Goal: Find specific page/section: Find specific page/section

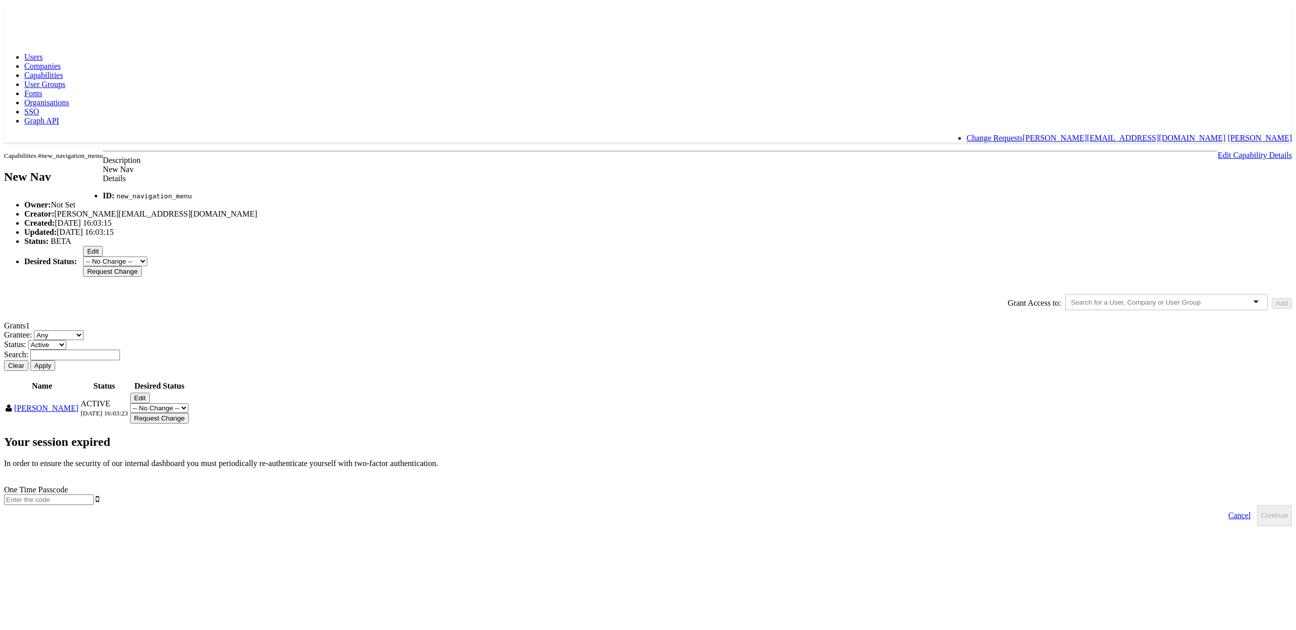
click at [94, 495] on input "text" at bounding box center [49, 500] width 90 height 11
type input "875000"
click at [1257, 505] on button "Continue" at bounding box center [1274, 515] width 35 height 21
click at [63, 71] on span "Capabilities" at bounding box center [43, 75] width 38 height 9
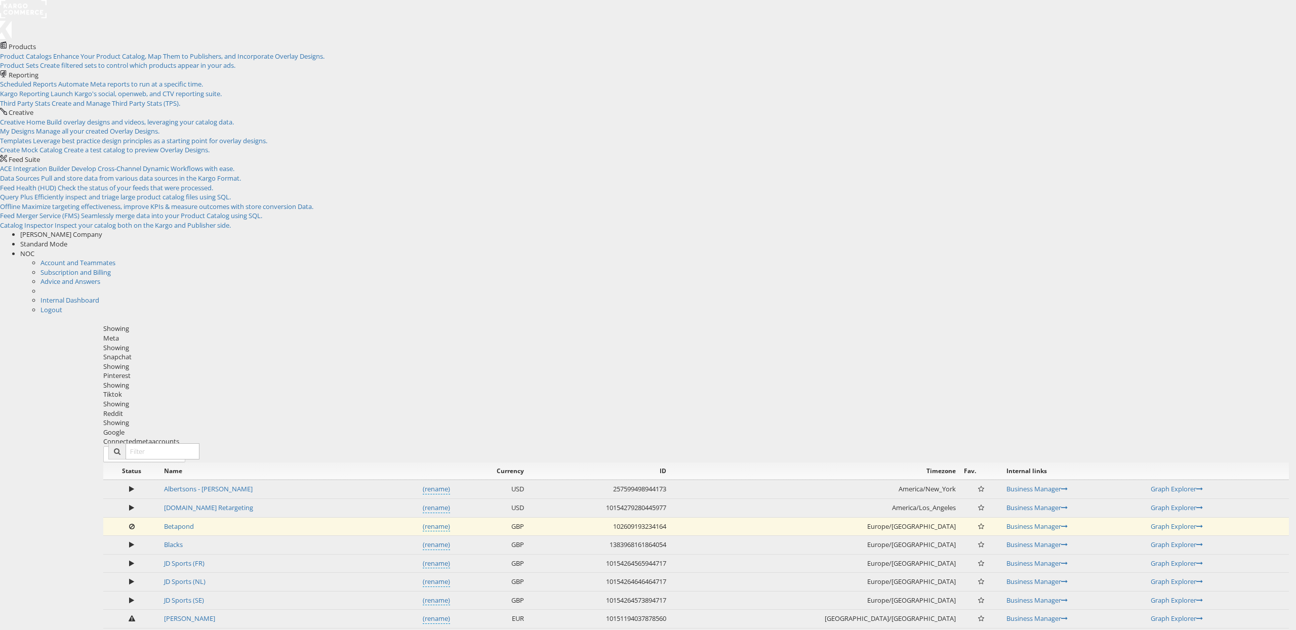
click at [135, 463] on div "Status Name Currency ID Timezone Fav. Internal links Albertsons - Merkle (renam…" at bounding box center [696, 632] width 1186 height 338
